Goal: Transaction & Acquisition: Purchase product/service

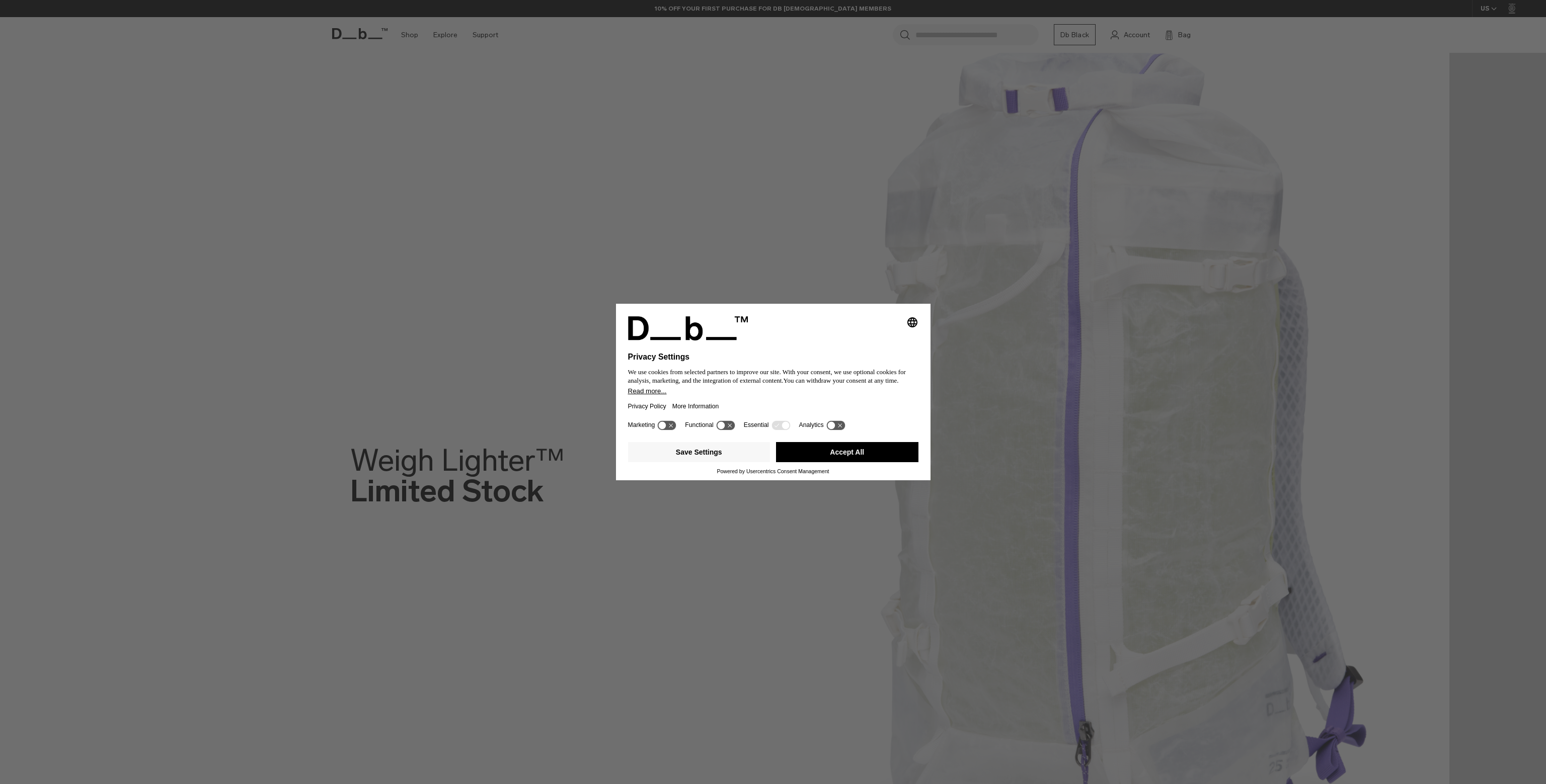
click at [857, 446] on button "Accept All" at bounding box center [847, 452] width 142 height 20
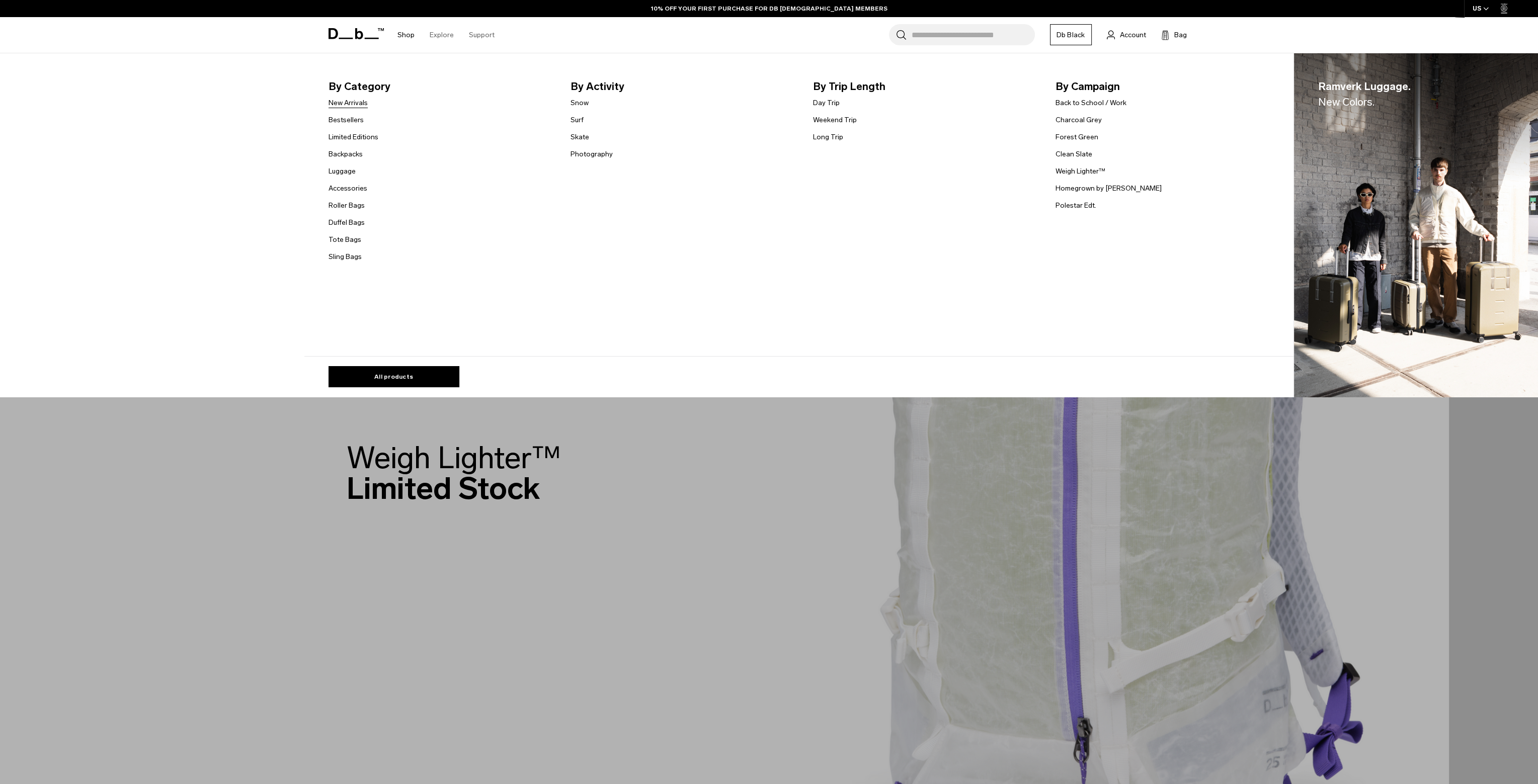
click at [363, 107] on link "New Arrivals" at bounding box center [348, 103] width 39 height 11
